Goal: Find specific page/section: Find specific page/section

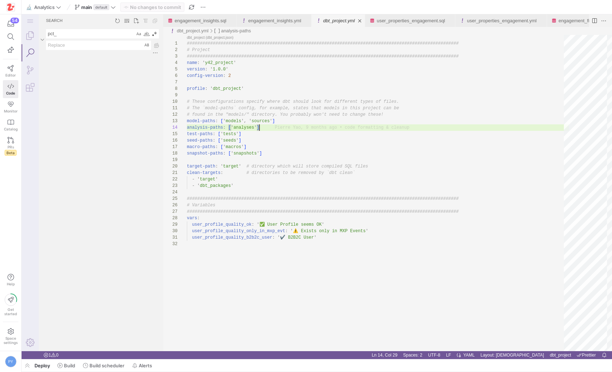
scroll to position [19, 73]
click at [107, 31] on textarea "pct_" at bounding box center [90, 33] width 88 height 9
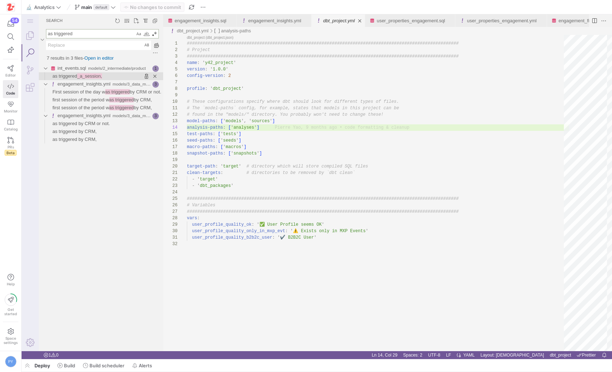
type textarea "as triggered"
click at [82, 75] on span "_a_session," at bounding box center [89, 75] width 25 height 5
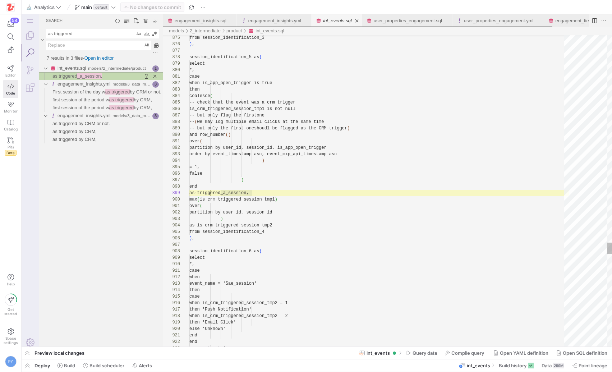
scroll to position [65, 62]
